Goal: Task Accomplishment & Management: Manage account settings

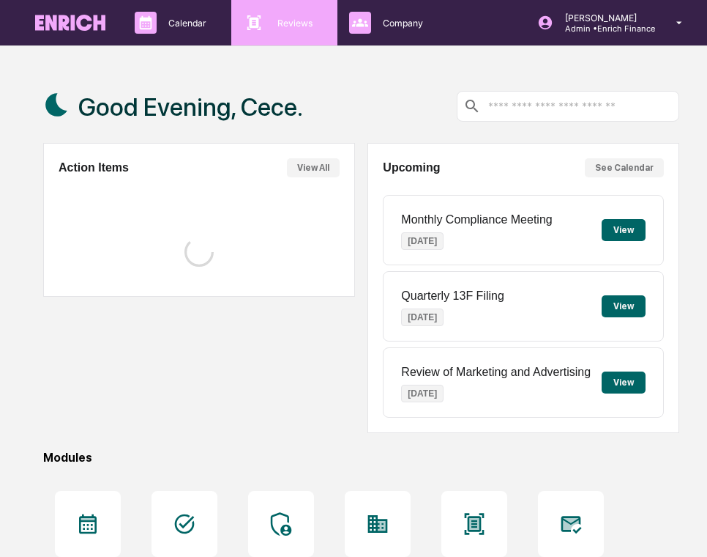
click at [277, 29] on div "Reviews Approval Management" at bounding box center [282, 23] width 91 height 22
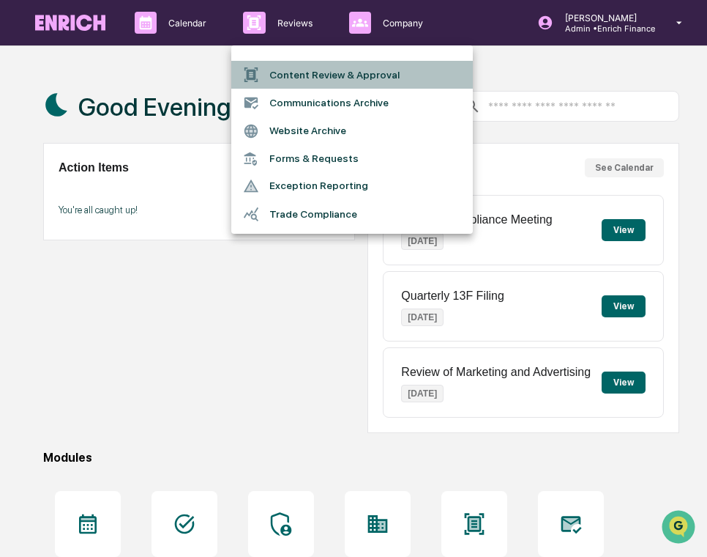
click at [296, 75] on li "Content Review & Approval" at bounding box center [352, 75] width 242 height 28
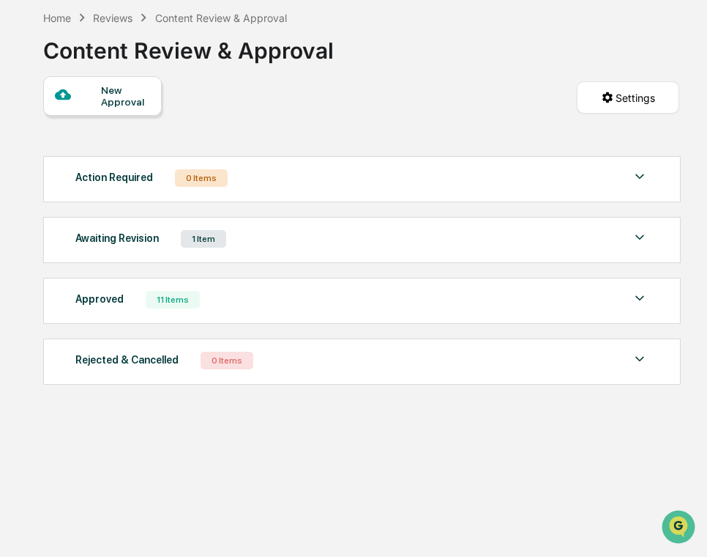
scroll to position [70, 0]
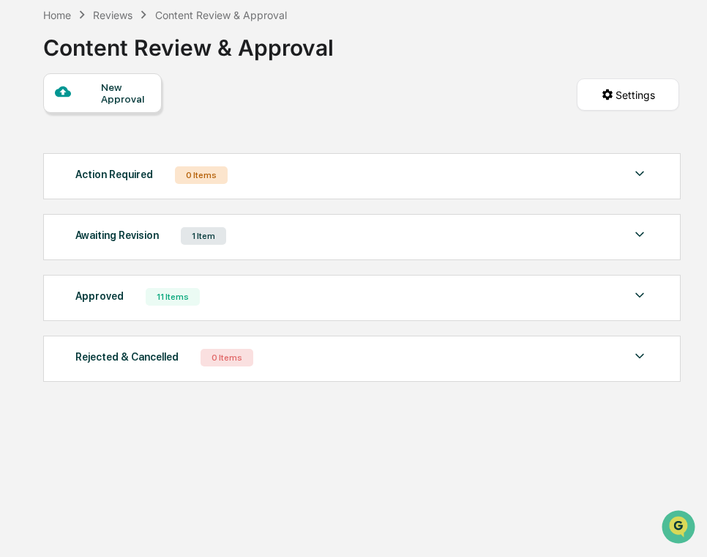
click at [287, 318] on div "Approved 11 Items File Name Review Id Created Date Requested By Compliance Owne…" at bounding box center [362, 298] width 638 height 46
click at [295, 306] on div "Approved 11 Items" at bounding box center [361, 296] width 573 height 21
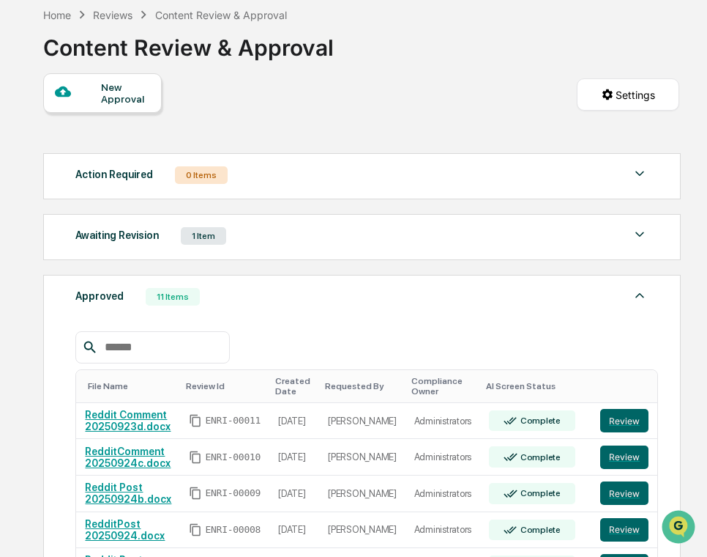
scroll to position [293, 0]
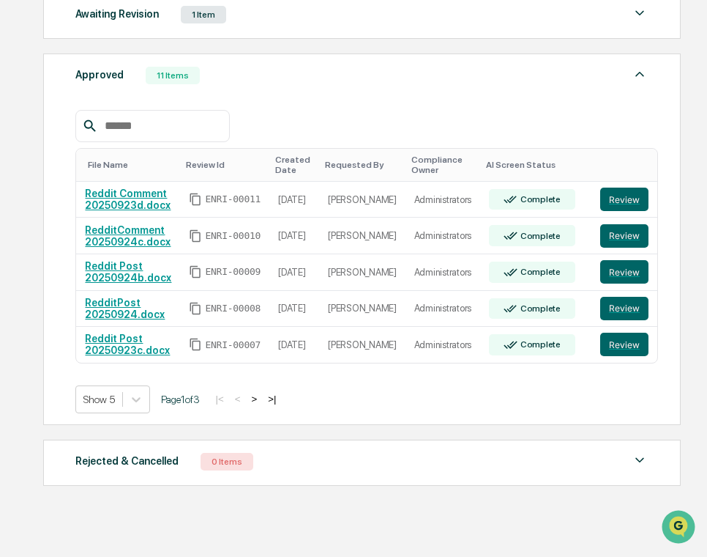
click at [261, 399] on button ">" at bounding box center [254, 399] width 15 height 12
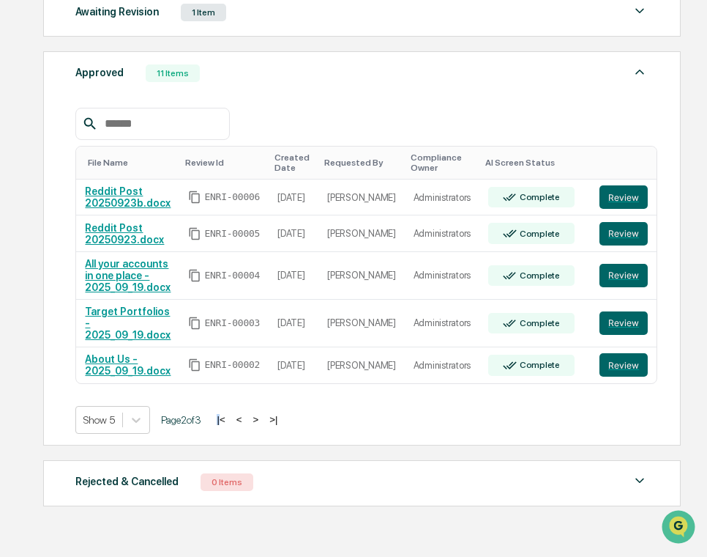
click at [272, 406] on div "Show 5 Page 2 of 3 |< < > >|" at bounding box center [361, 420] width 573 height 28
click at [152, 269] on link "All your accounts in one place - 2025_09_19.docx" at bounding box center [128, 275] width 86 height 35
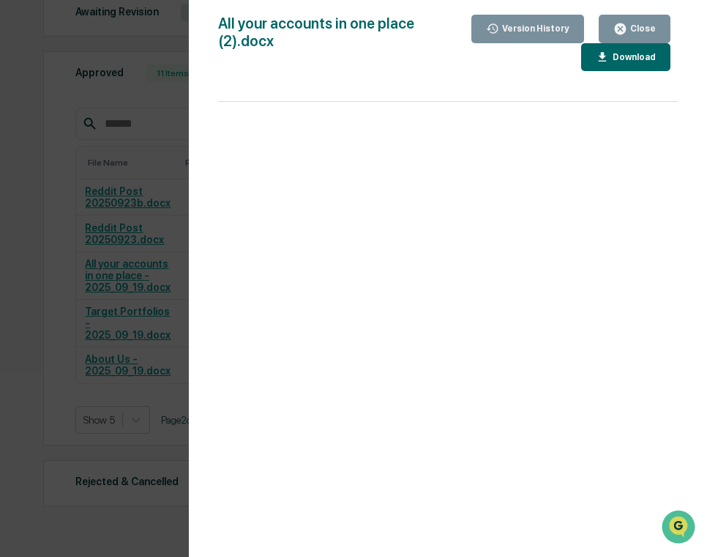
click at [101, 222] on div "Version History [DATE] 09:20 PM [PERSON_NAME] [DATE] 08:06 PM [PERSON_NAME] [DA…" at bounding box center [353, 278] width 707 height 557
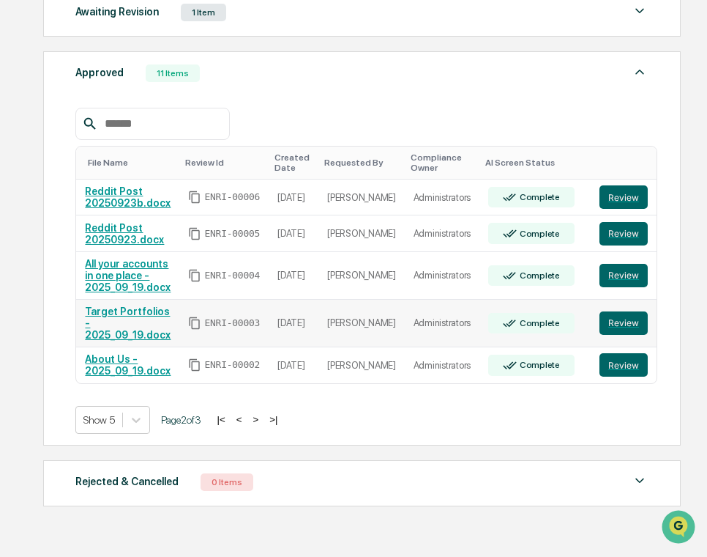
click at [127, 322] on link "Target Portfolios - 2025_09_19.docx" at bounding box center [128, 322] width 86 height 35
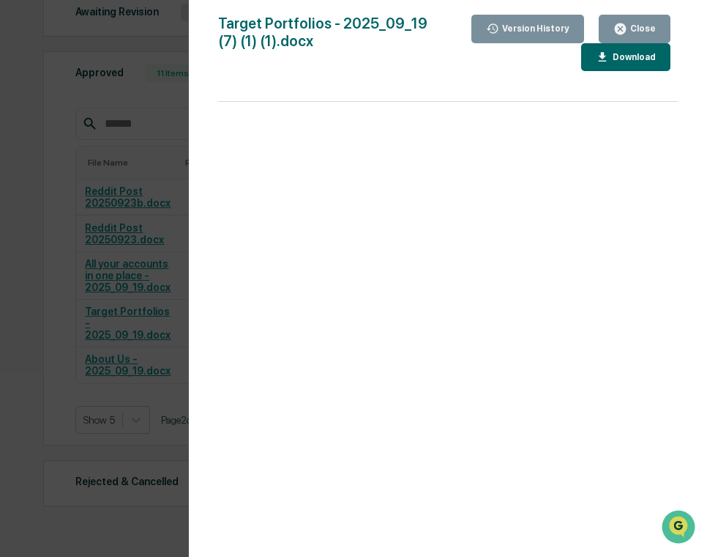
click at [90, 236] on div "Version History [DATE] 09:26 PM [PERSON_NAME] [DATE] 06:58 PM [PERSON_NAME] [DA…" at bounding box center [353, 278] width 707 height 557
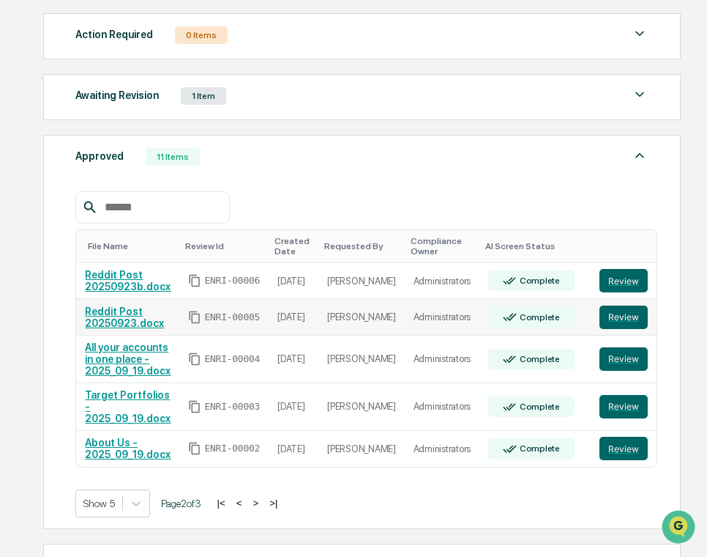
scroll to position [134, 0]
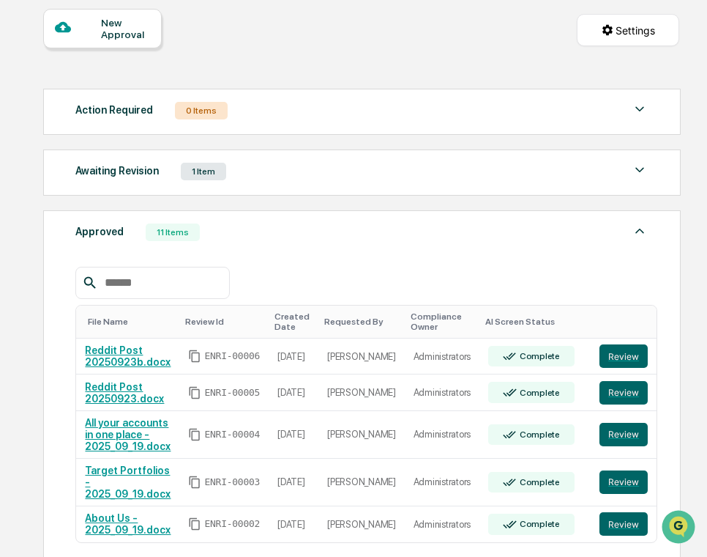
click at [286, 239] on div "Approved 11 Items" at bounding box center [361, 232] width 573 height 21
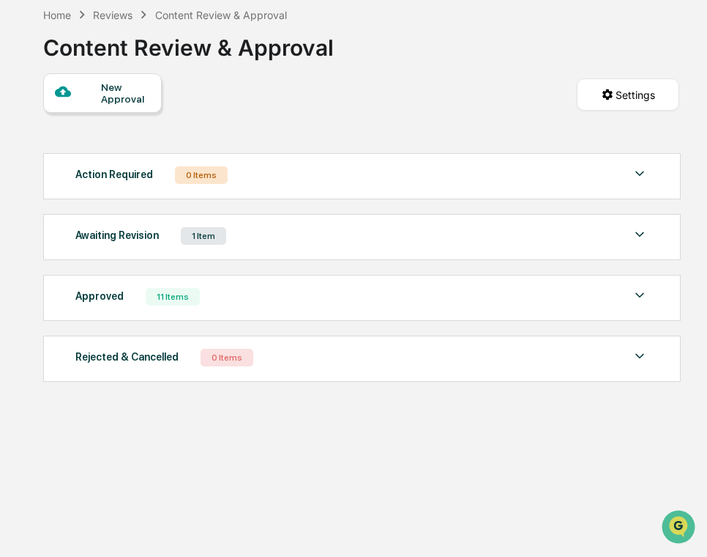
scroll to position [70, 0]
